Goal: Find specific fact: Find specific fact

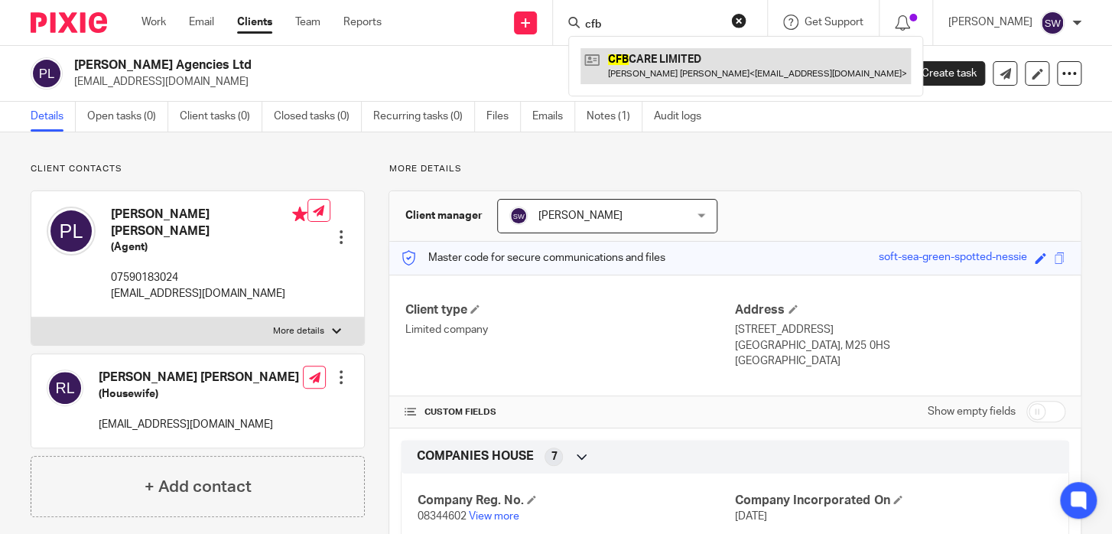
type input "cfb"
click at [635, 62] on link at bounding box center [745, 65] width 330 height 35
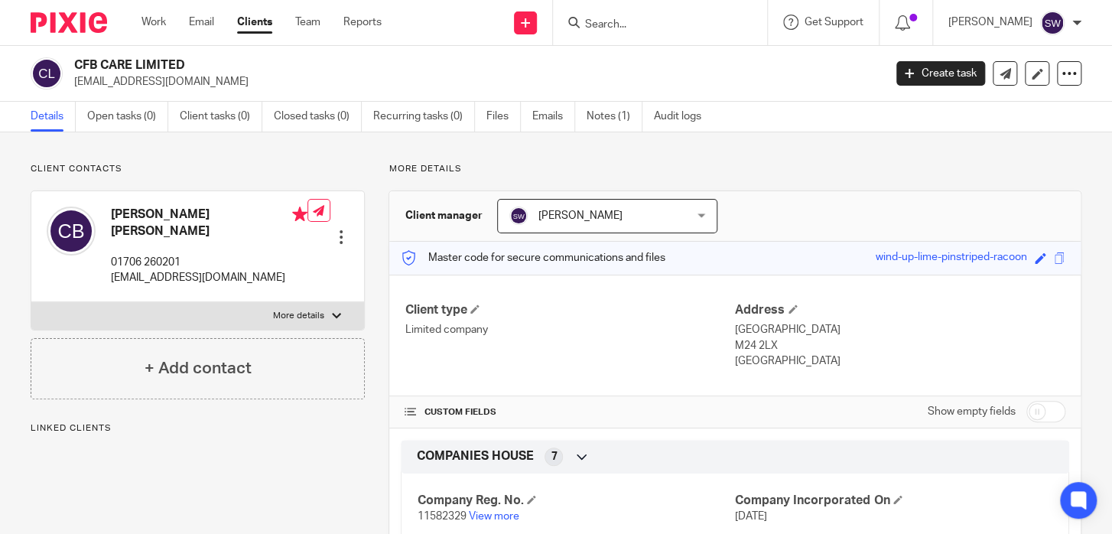
scroll to position [221, 0]
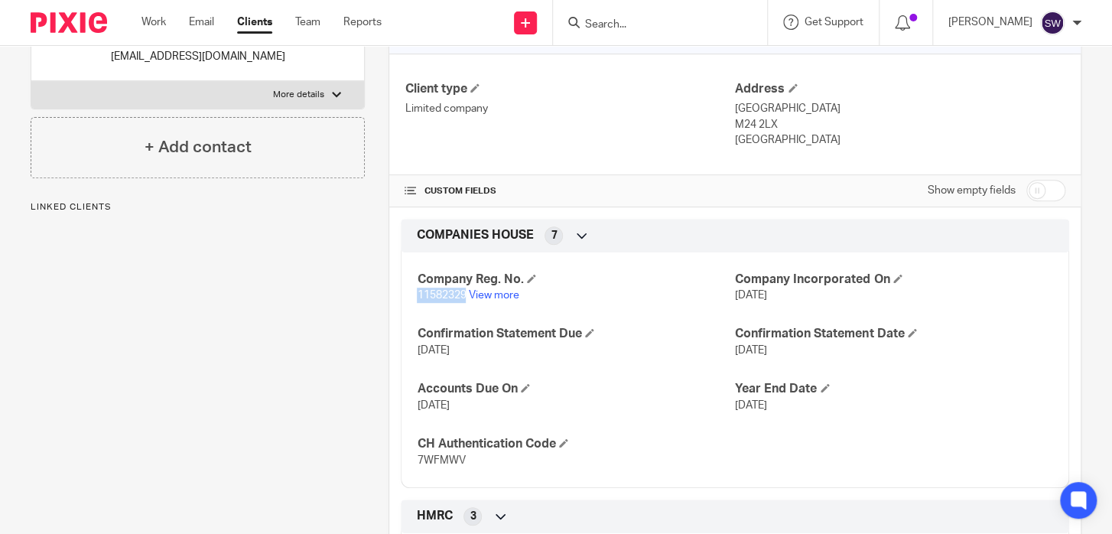
drag, startPoint x: 462, startPoint y: 293, endPoint x: 414, endPoint y: 297, distance: 48.4
click at [417, 297] on span "11582329" at bounding box center [441, 295] width 49 height 11
copy span "11582329"
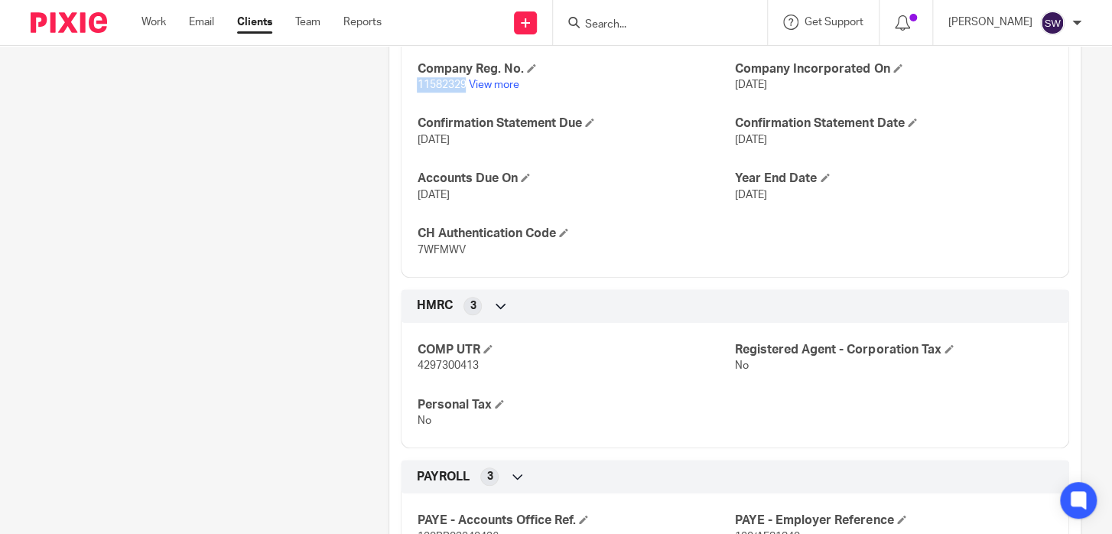
scroll to position [517, 0]
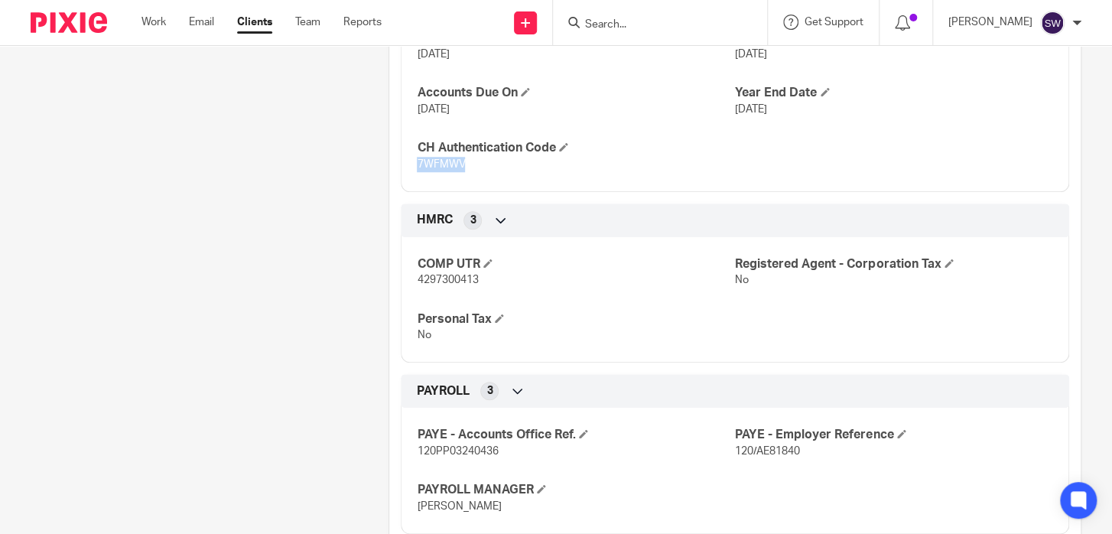
drag, startPoint x: 459, startPoint y: 163, endPoint x: 398, endPoint y: 164, distance: 61.2
click at [401, 164] on div "Company Reg. No. 11582329 View more Company Incorporated On [DATE] Confirmation…" at bounding box center [735, 68] width 668 height 247
copy span "7WFMWV"
